Goal: Task Accomplishment & Management: Complete application form

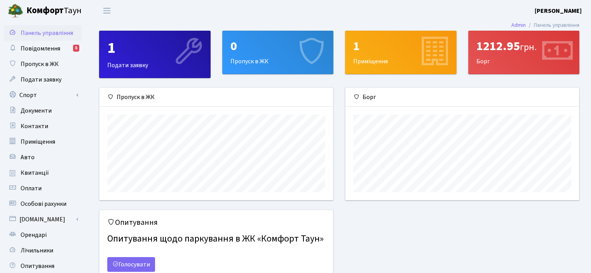
scroll to position [112, 233]
click at [61, 96] on link "Спорт" at bounding box center [43, 95] width 78 height 16
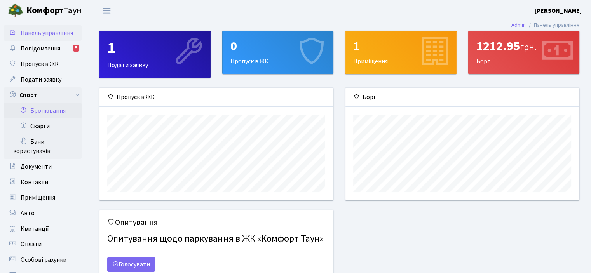
click at [65, 110] on link "Бронювання" at bounding box center [43, 111] width 78 height 16
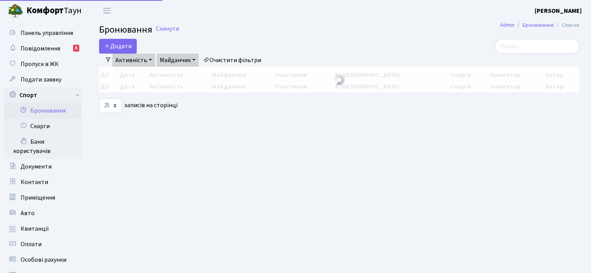
select select "25"
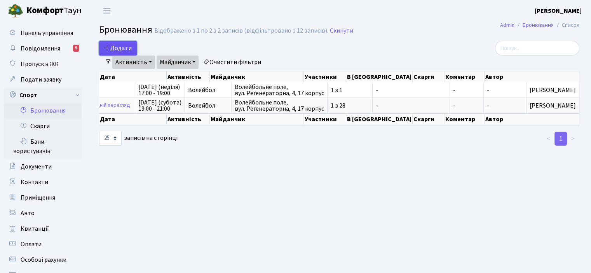
click at [115, 48] on button "Додати" at bounding box center [118, 48] width 38 height 15
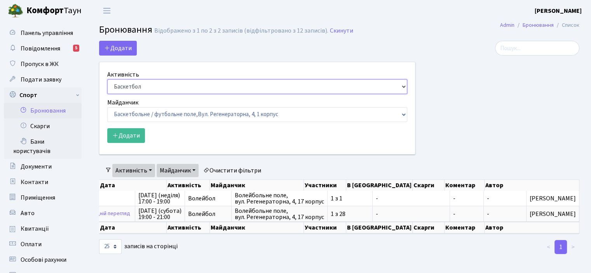
click at [404, 86] on select "Баскетбол Волейбол Йога Катання на роликах Настільний теніс Теніс Футбол Фітнес" at bounding box center [257, 86] width 300 height 15
select select "4"
click at [107, 79] on select "Баскетбол Волейбол Йога Катання на роликах Настільний теніс Теніс Футбол Фітнес" at bounding box center [257, 86] width 300 height 15
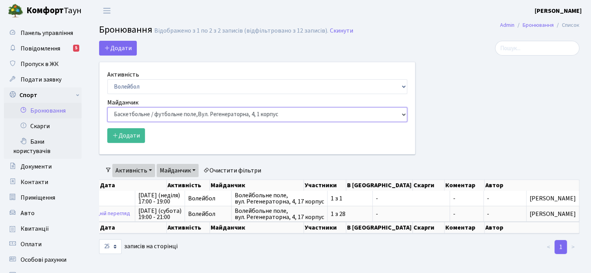
click at [407, 115] on select "Баскетбольне / футбольне поле, Вул. Регенераторна, 4, 1 корпус Баскетбольне пол…" at bounding box center [257, 114] width 300 height 15
select select "4"
click at [107, 107] on select "Баскетбольне / футбольне поле, Вул. Регенераторна, 4, 1 корпус Баскетбольне пол…" at bounding box center [257, 114] width 300 height 15
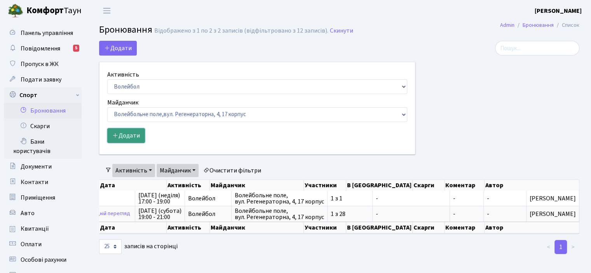
click at [119, 132] on button "Додати" at bounding box center [126, 135] width 38 height 15
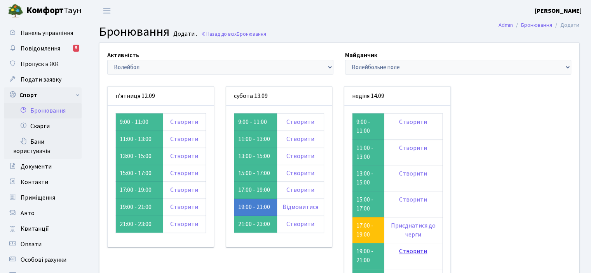
click at [414, 250] on link "Створити" at bounding box center [413, 251] width 28 height 9
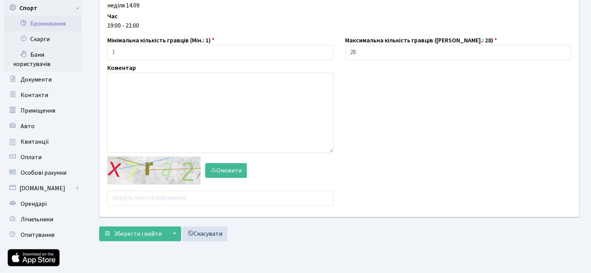
scroll to position [92, 0]
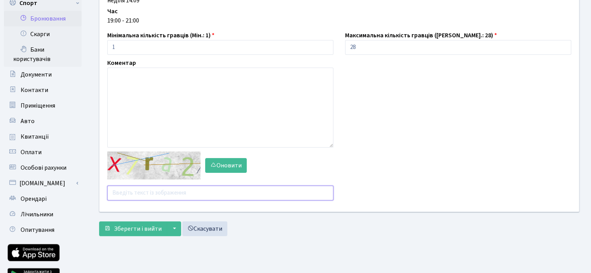
click at [117, 194] on input "text" at bounding box center [220, 193] width 226 height 15
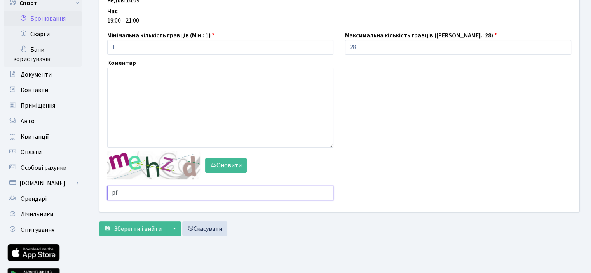
type input "p"
type input "jmpun"
click at [121, 228] on span "Зберегти і вийти" at bounding box center [138, 229] width 48 height 9
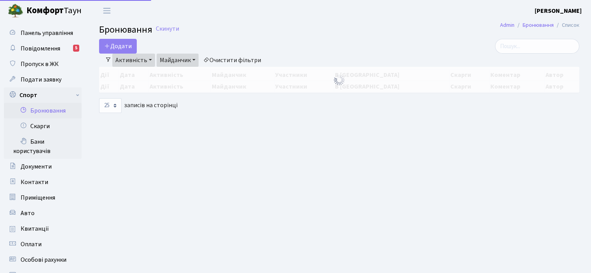
select select "25"
